Goal: Task Accomplishment & Management: Use online tool/utility

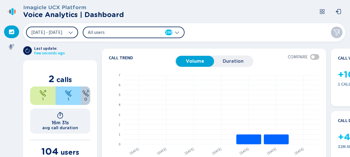
click at [73, 30] on icon at bounding box center [70, 32] width 5 height 5
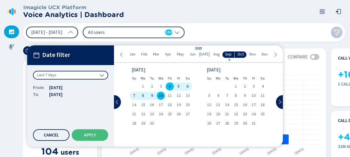
click at [205, 55] on span "[DATE]" at bounding box center [204, 54] width 11 height 5
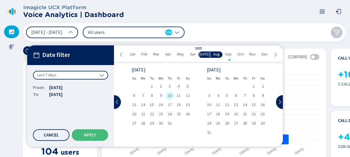
click at [168, 94] on span "10" at bounding box center [170, 96] width 4 height 4
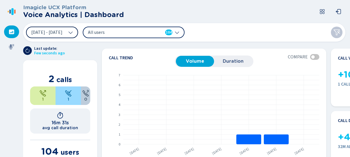
click at [179, 33] on icon at bounding box center [177, 33] width 4 height 2
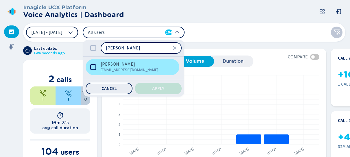
type input "[PERSON_NAME]"
click at [96, 67] on icon at bounding box center [93, 67] width 6 height 6
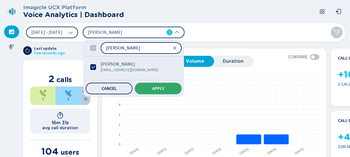
click at [181, 86] on button "Apply" at bounding box center [158, 89] width 47 height 12
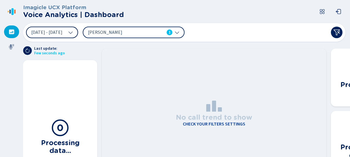
click at [73, 32] on icon at bounding box center [70, 32] width 5 height 5
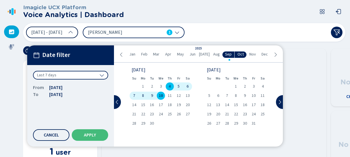
click at [203, 54] on span "[DATE]" at bounding box center [204, 54] width 11 height 5
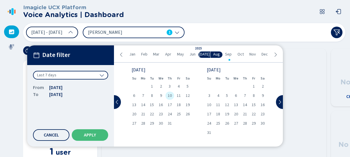
click at [169, 94] on span "10" at bounding box center [170, 96] width 4 height 4
click at [88, 134] on span "Apply" at bounding box center [90, 135] width 12 height 5
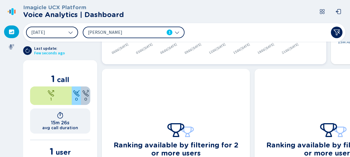
scroll to position [116, 0]
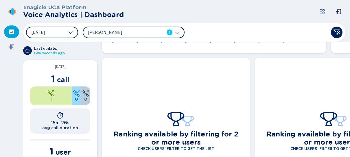
click at [57, 77] on span "call" at bounding box center [63, 79] width 12 height 8
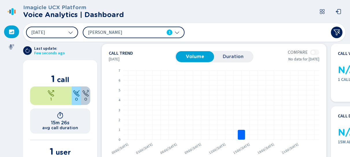
scroll to position [0, 0]
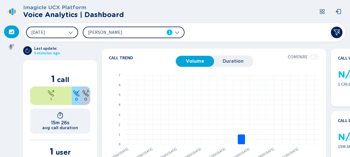
click at [12, 32] on icon at bounding box center [12, 32] width 6 height 6
click at [43, 34] on span "[DATE]" at bounding box center [38, 32] width 14 height 5
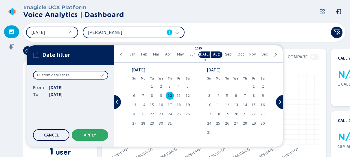
click at [90, 135] on span "Apply" at bounding box center [90, 135] width 12 height 5
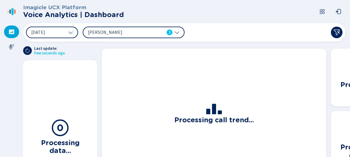
click at [217, 113] on icon at bounding box center [214, 105] width 18 height 18
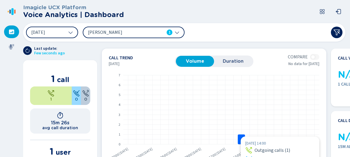
click at [240, 136] on rect at bounding box center [241, 139] width 7 height 10
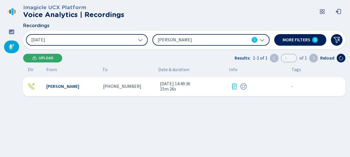
click at [39, 60] on span "Upload" at bounding box center [46, 58] width 15 height 5
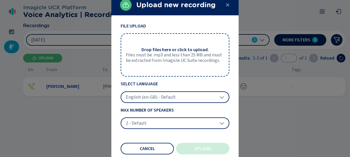
click at [41, 58] on div at bounding box center [175, 78] width 350 height 157
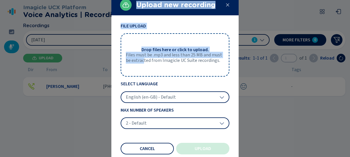
drag, startPoint x: 49, startPoint y: 58, endPoint x: 143, endPoint y: 62, distance: 94.6
click at [143, 62] on div "Upload new recording File Upload Drop files here or click to upload. Files must…" at bounding box center [175, 78] width 350 height 157
click at [227, 5] on icon at bounding box center [227, 5] width 5 height 5
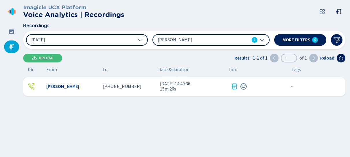
click at [232, 87] on icon at bounding box center [234, 86] width 7 height 7
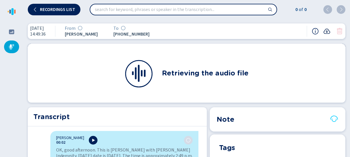
click at [327, 31] on icon at bounding box center [326, 31] width 7 height 7
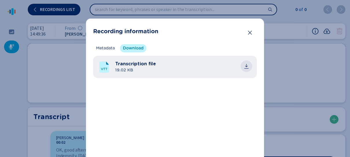
click at [245, 66] on icon "common.download" at bounding box center [246, 65] width 3 height 3
